Goal: Obtain resource: Obtain resource

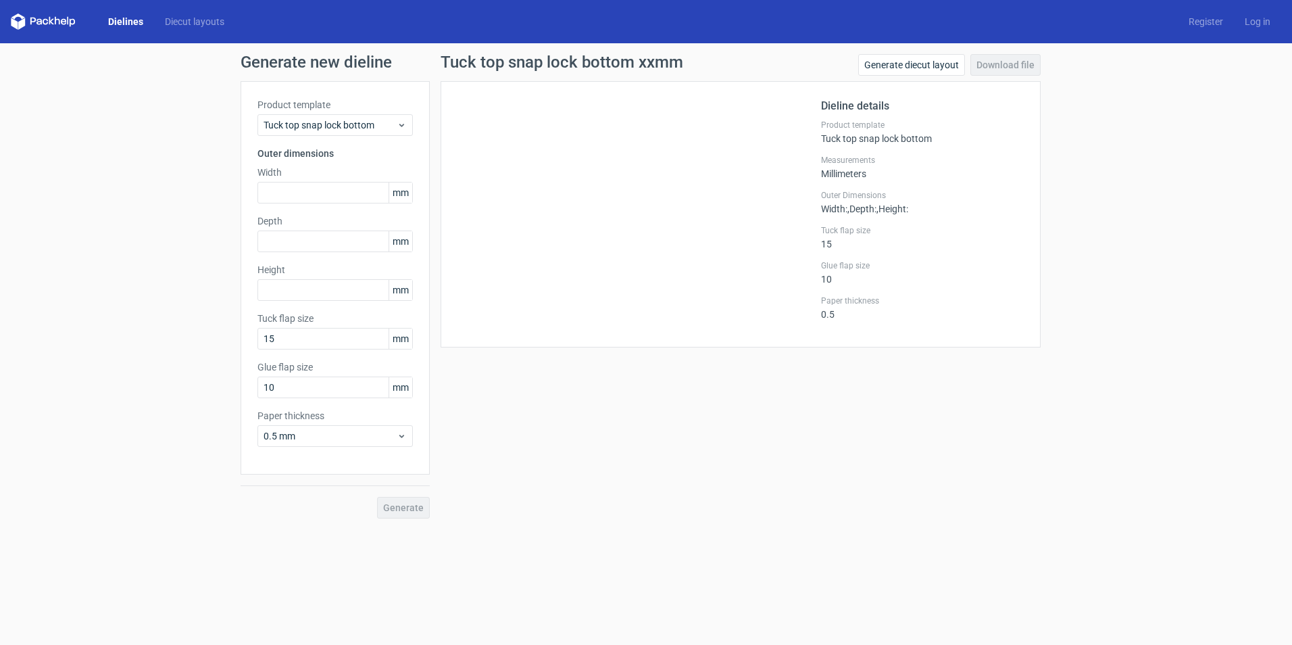
click at [198, 5] on div "Dielines Diecut layouts Register Log in" at bounding box center [646, 21] width 1292 height 43
click at [174, 21] on link "Diecut layouts" at bounding box center [194, 22] width 81 height 14
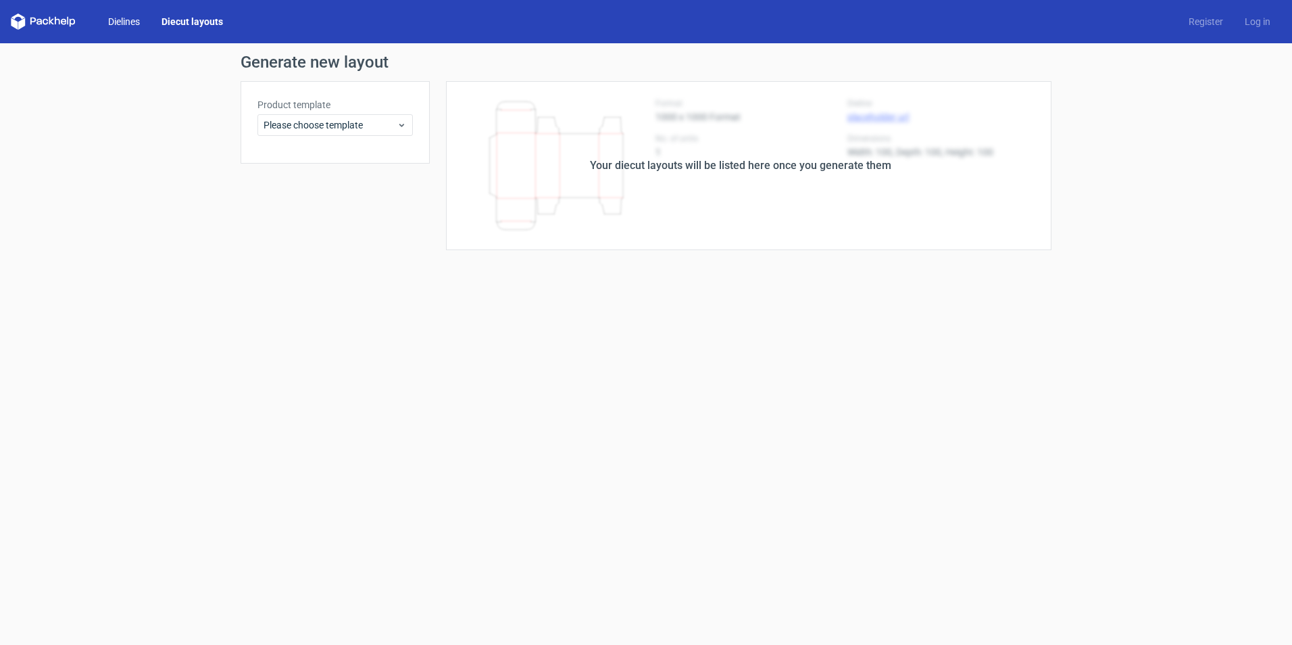
click at [135, 15] on link "Dielines" at bounding box center [123, 22] width 53 height 14
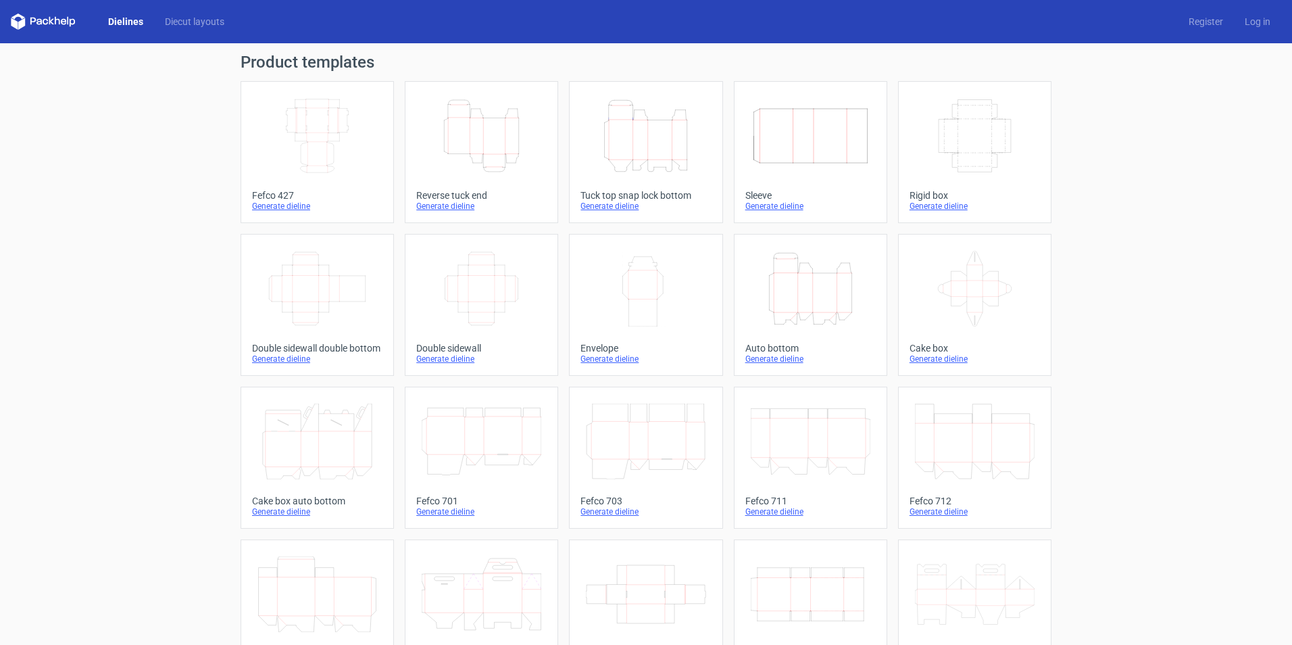
click at [832, 301] on icon "Height Depth Width" at bounding box center [811, 289] width 120 height 76
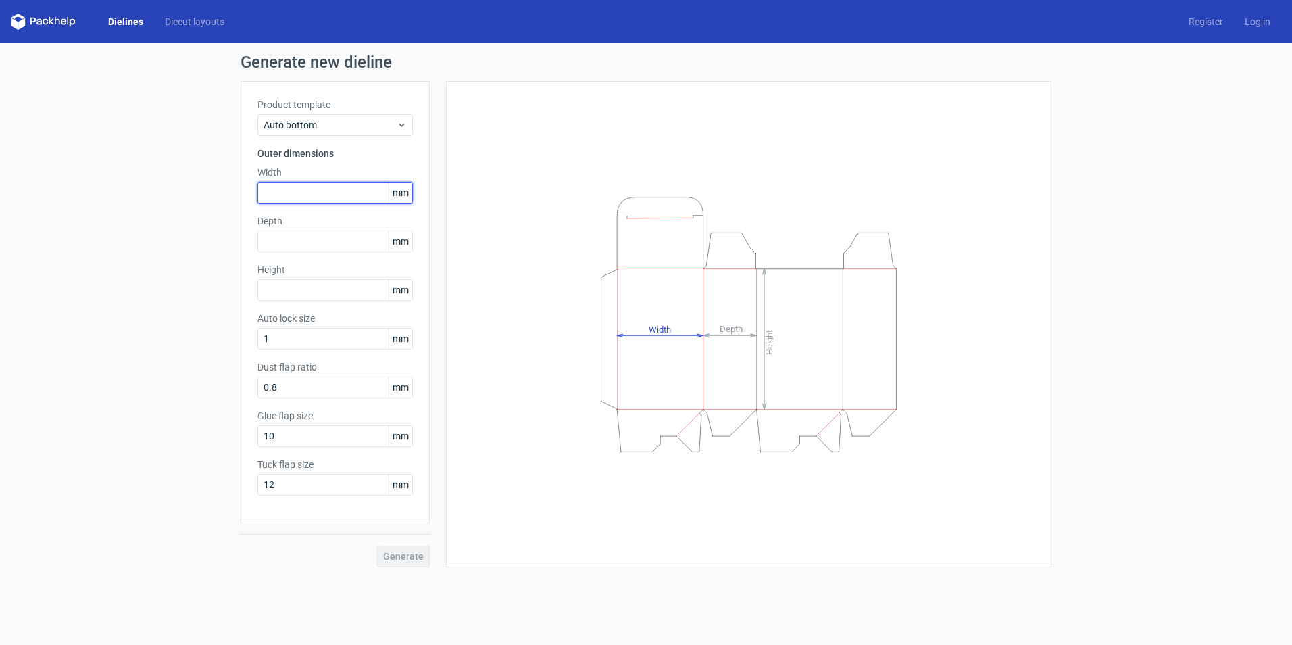
click at [349, 195] on input "text" at bounding box center [334, 193] width 155 height 22
type input "105"
click at [325, 247] on input "text" at bounding box center [334, 241] width 155 height 22
type input "103"
click at [311, 290] on input "text" at bounding box center [334, 290] width 155 height 22
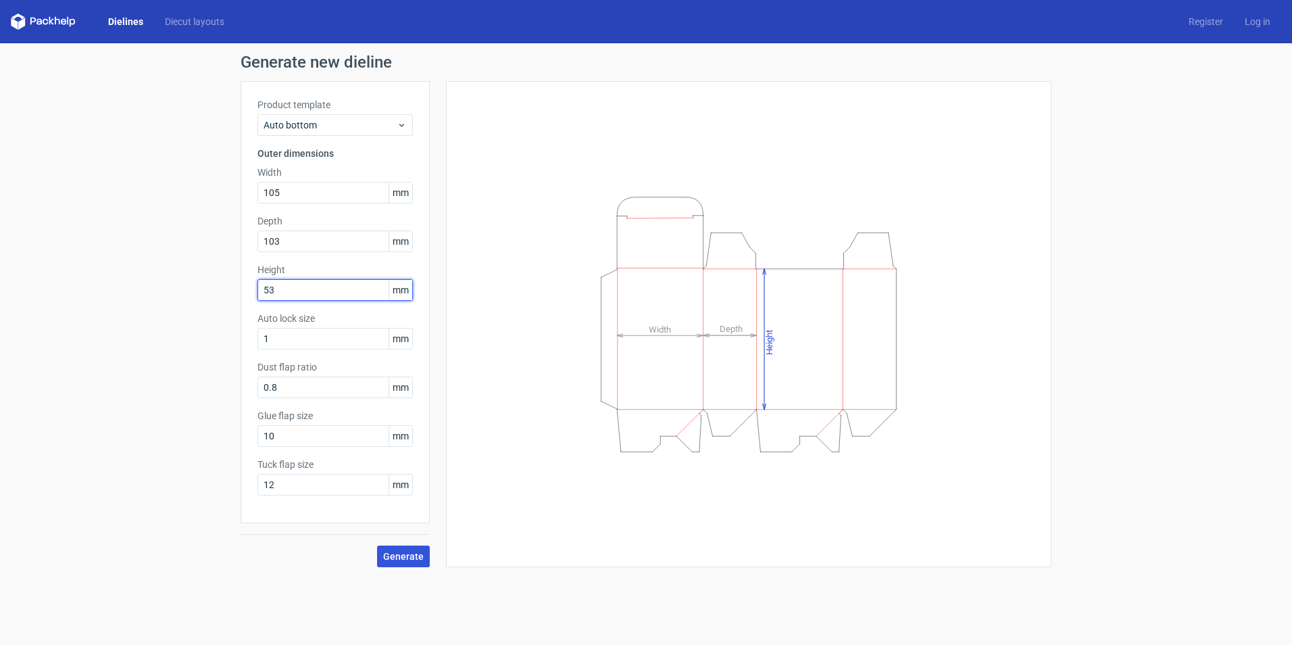
type input "53"
click at [407, 553] on span "Generate" at bounding box center [403, 555] width 41 height 9
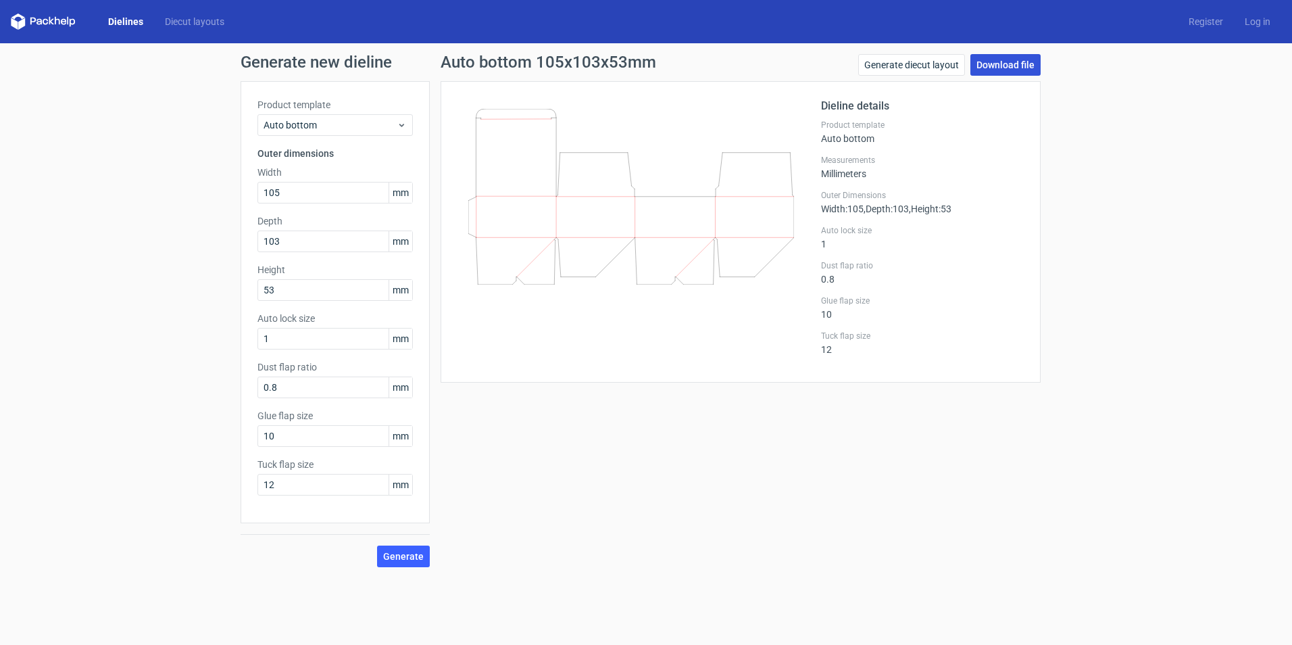
click at [1008, 59] on link "Download file" at bounding box center [1005, 65] width 70 height 22
click at [218, 16] on link "Diecut layouts" at bounding box center [194, 22] width 81 height 14
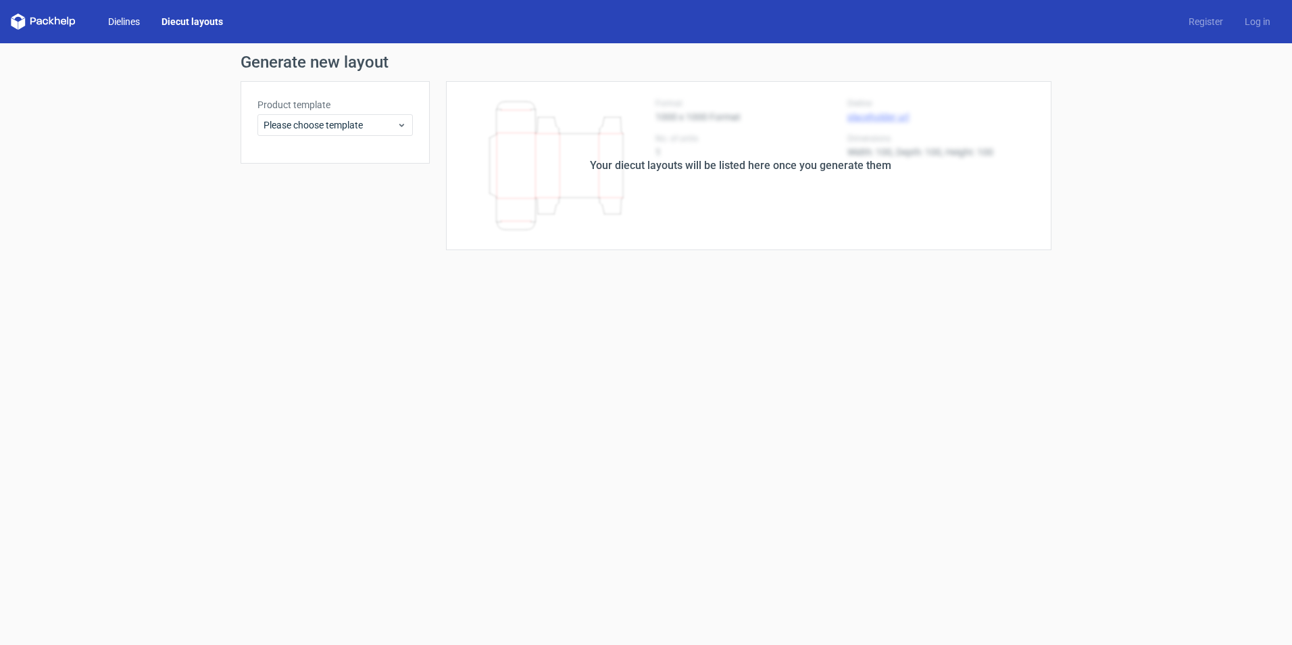
click at [128, 24] on link "Dielines" at bounding box center [123, 22] width 53 height 14
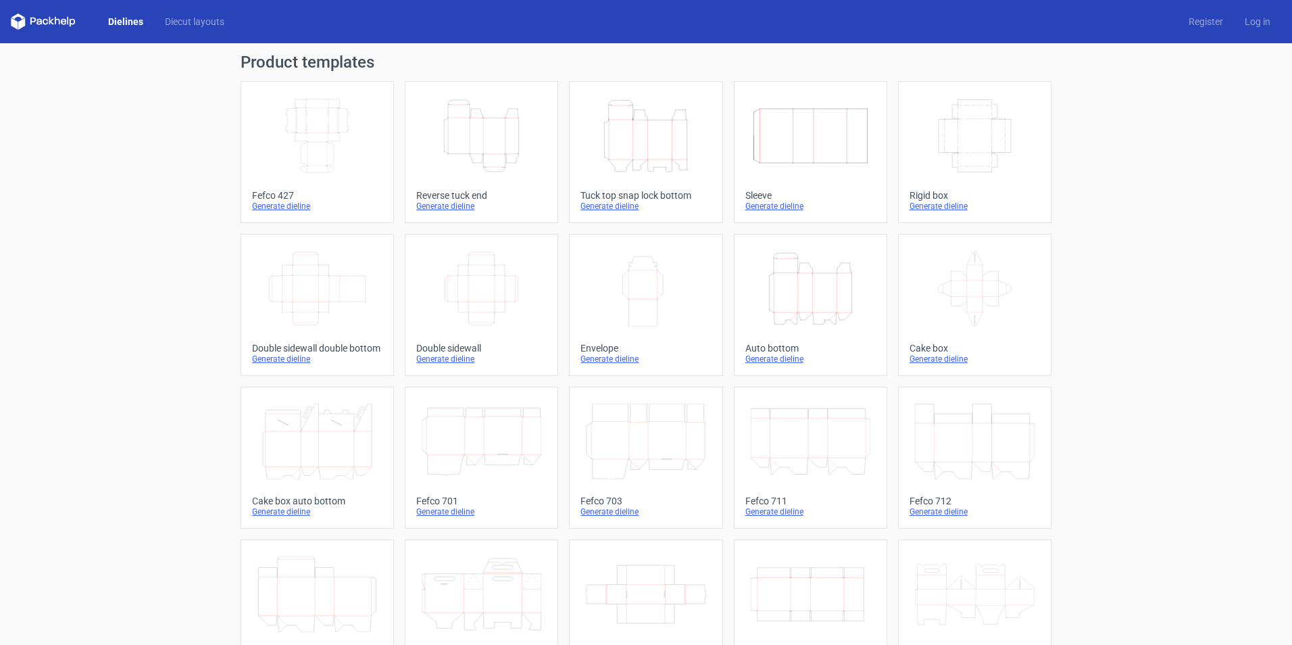
click at [647, 159] on icon "Height Depth Width" at bounding box center [646, 136] width 120 height 76
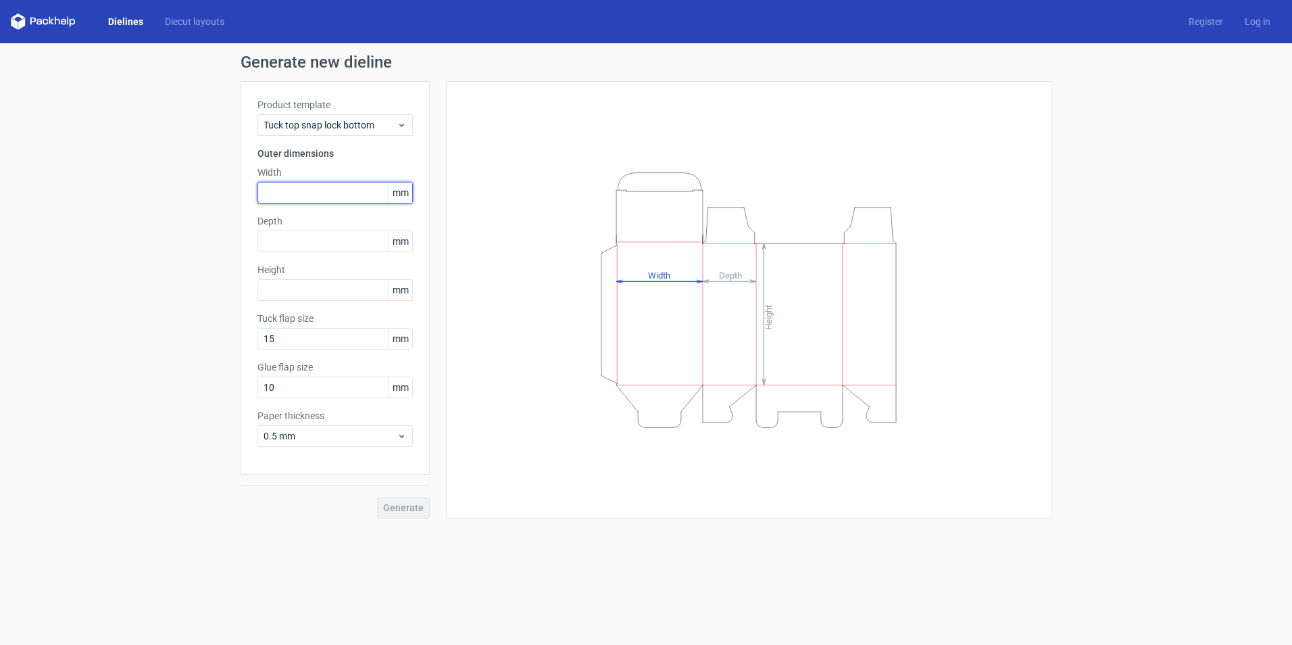
click at [277, 198] on input "text" at bounding box center [334, 193] width 155 height 22
type input "75"
click at [272, 238] on input "text" at bounding box center [334, 241] width 155 height 22
type input "45"
click at [320, 277] on div "Height mm" at bounding box center [334, 282] width 155 height 38
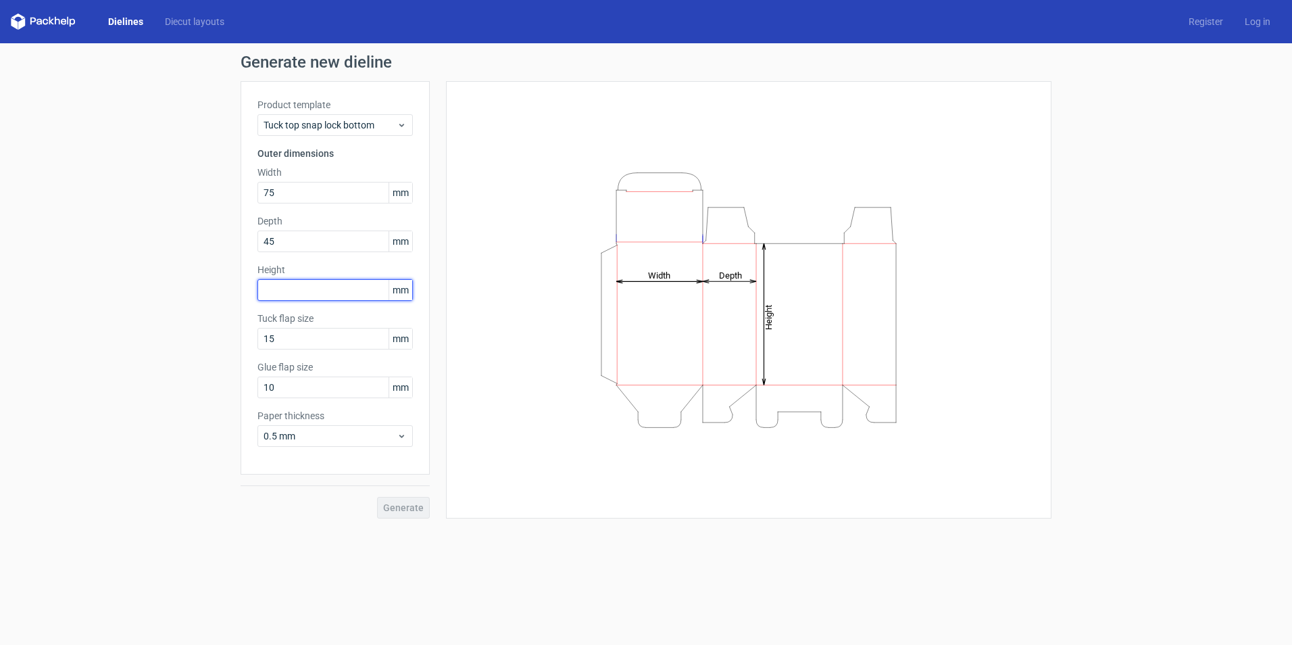
click at [320, 280] on input "text" at bounding box center [334, 290] width 155 height 22
type input "157"
click at [148, 518] on div "Generate new dieline Product template Tuck top snap lock bottom Outer dimension…" at bounding box center [646, 286] width 1292 height 486
click at [405, 505] on span "Generate" at bounding box center [403, 507] width 41 height 9
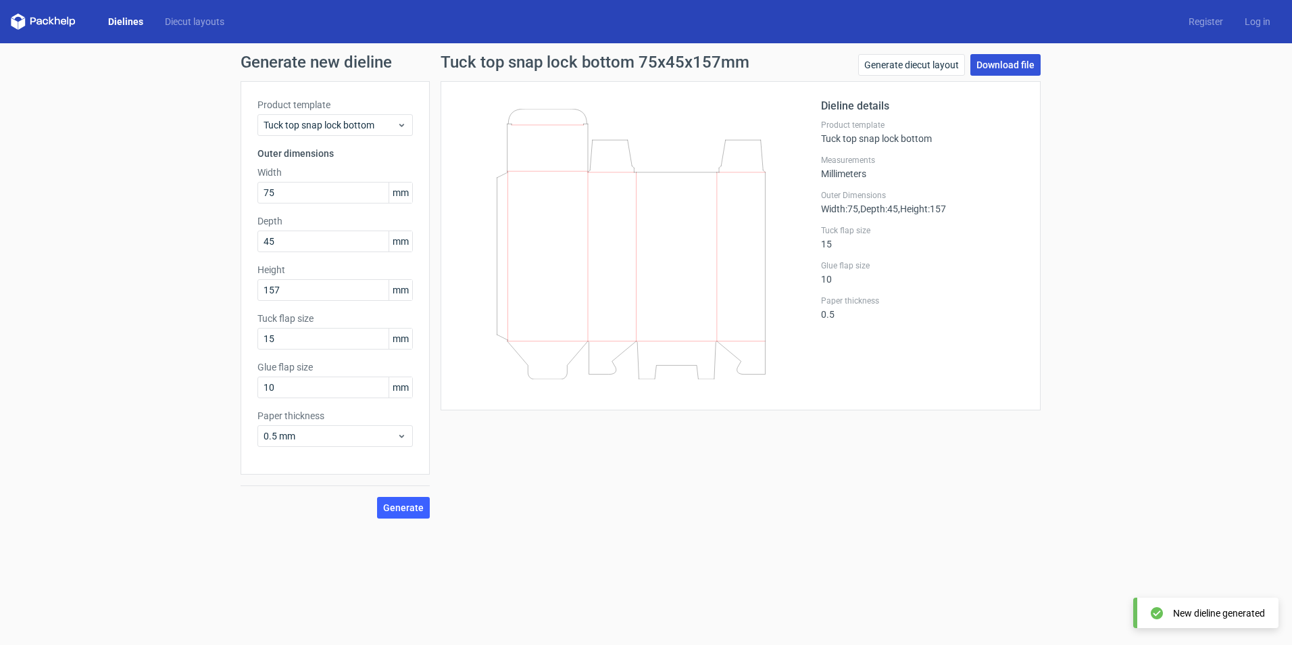
click at [1001, 66] on link "Download file" at bounding box center [1005, 65] width 70 height 22
